Goal: Task Accomplishment & Management: Manage account settings

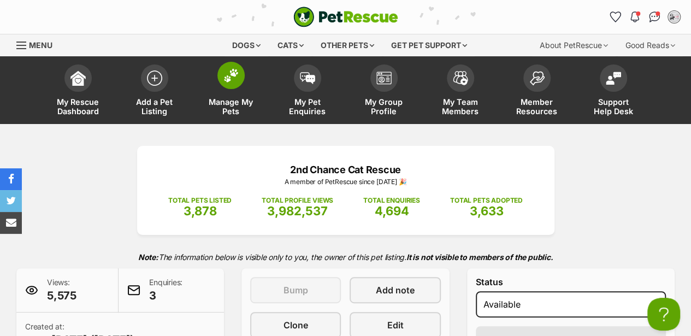
drag, startPoint x: 215, startPoint y: 77, endPoint x: 228, endPoint y: 80, distance: 12.9
click at [216, 77] on link "Manage My Pets" at bounding box center [231, 91] width 77 height 65
click at [230, 80] on img at bounding box center [231, 75] width 15 height 14
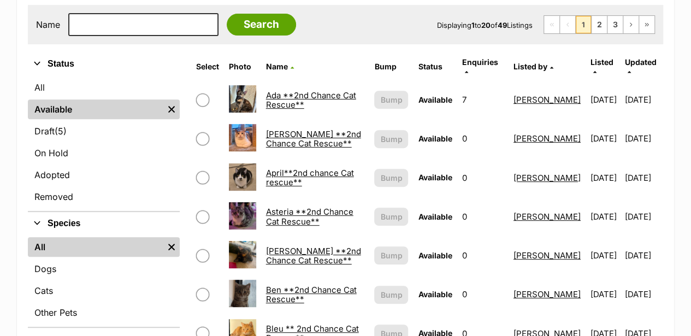
scroll to position [219, 0]
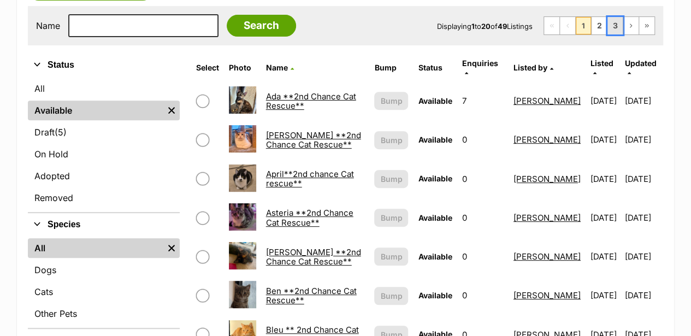
click at [615, 22] on link "3" at bounding box center [615, 25] width 15 height 17
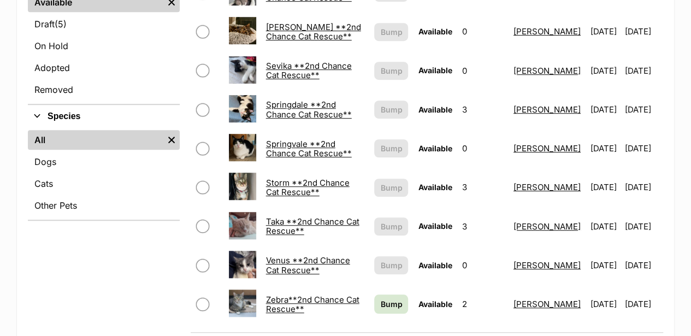
scroll to position [328, 0]
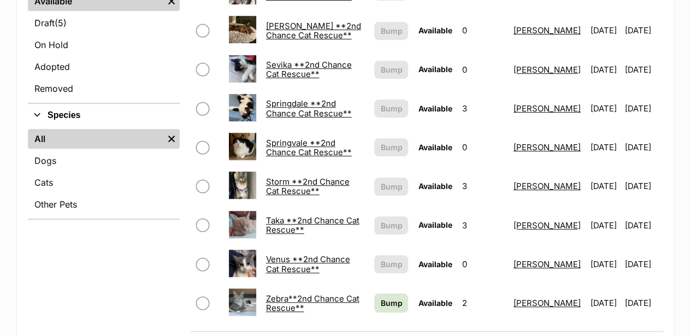
click at [247, 254] on img at bounding box center [242, 263] width 27 height 27
click at [234, 250] on img at bounding box center [242, 263] width 27 height 27
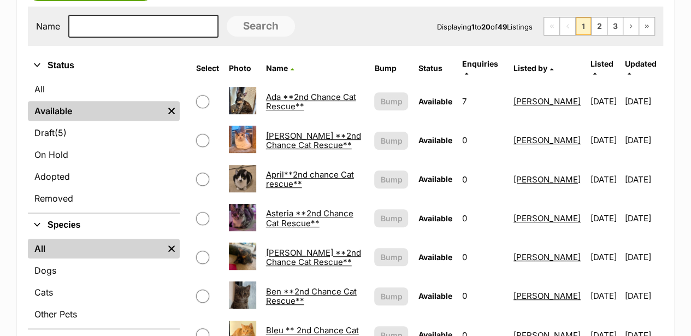
scroll to position [219, 0]
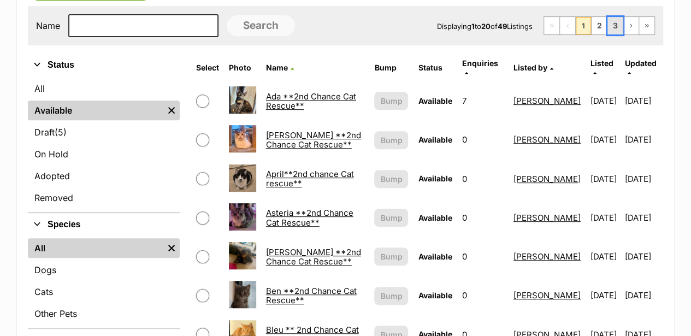
click at [620, 23] on link "3" at bounding box center [615, 25] width 15 height 17
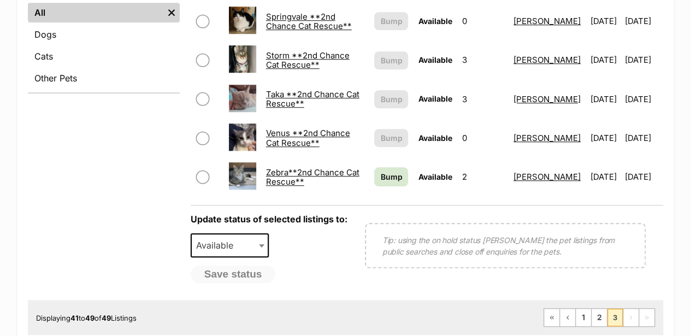
scroll to position [473, 0]
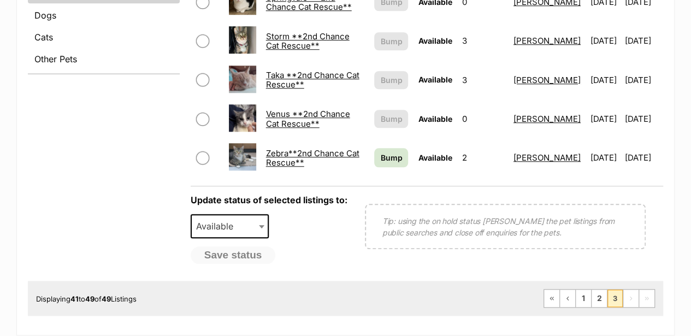
click at [274, 109] on link "Venus **2nd Chance Cat Rescue**" at bounding box center [308, 119] width 84 height 20
